Goal: Task Accomplishment & Management: Manage account settings

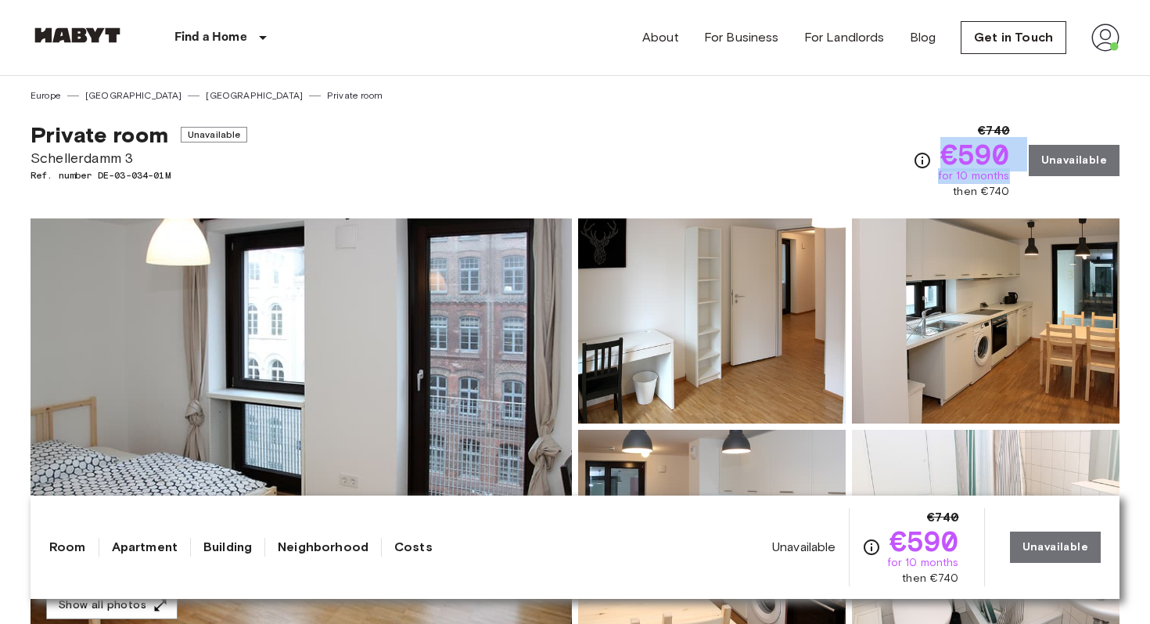
click at [1096, 41] on img at bounding box center [1106, 37] width 28 height 28
click at [1044, 70] on li "Profile" at bounding box center [1059, 66] width 157 height 28
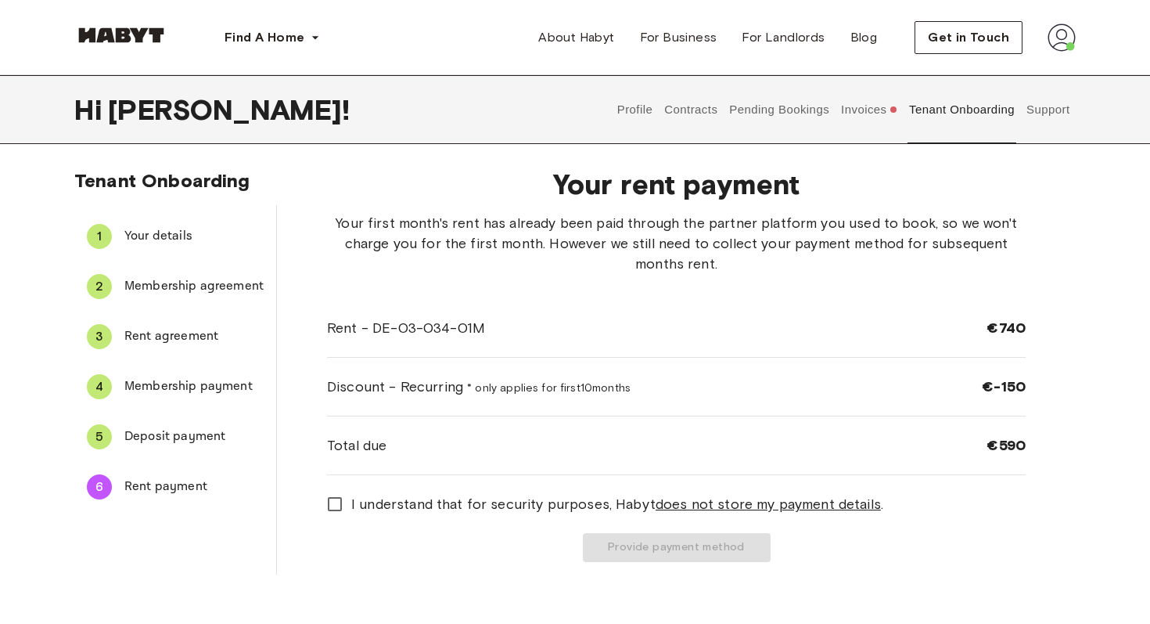
click at [199, 445] on span "Deposit payment" at bounding box center [193, 436] width 139 height 19
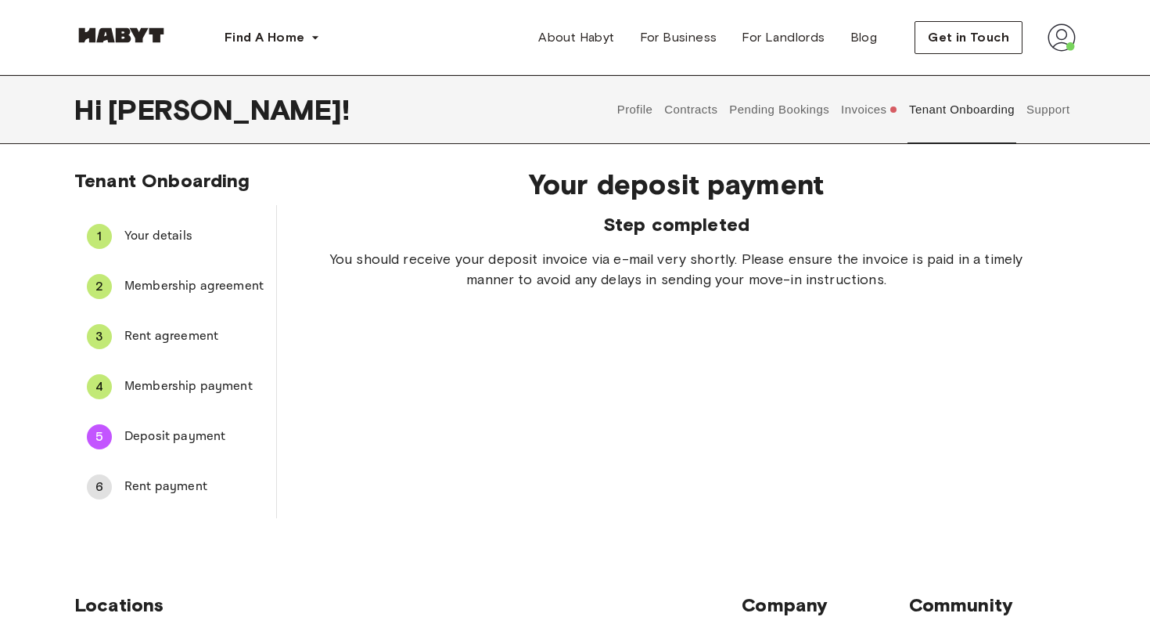
click at [858, 103] on button "Invoices" at bounding box center [870, 109] width 60 height 69
